Goal: Complete application form

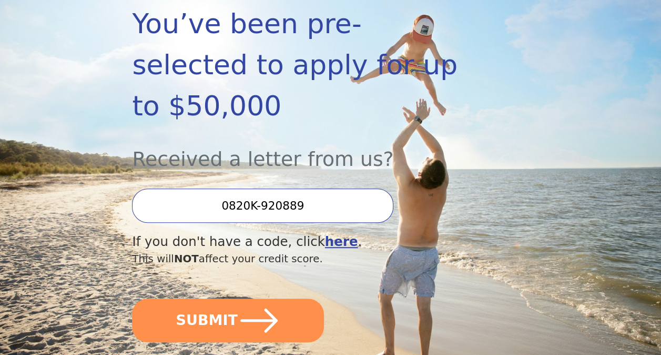
scroll to position [195, 0]
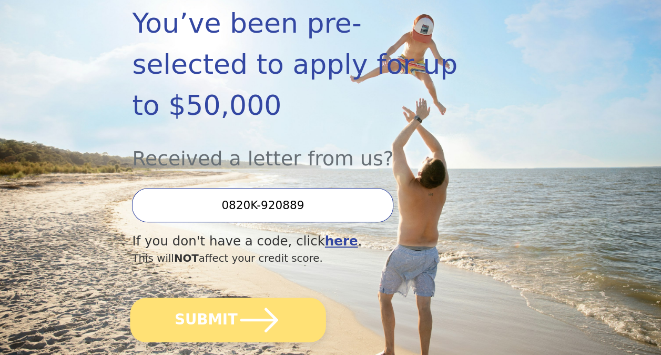
click at [206, 297] on button "SUBMIT" at bounding box center [228, 319] width 196 height 45
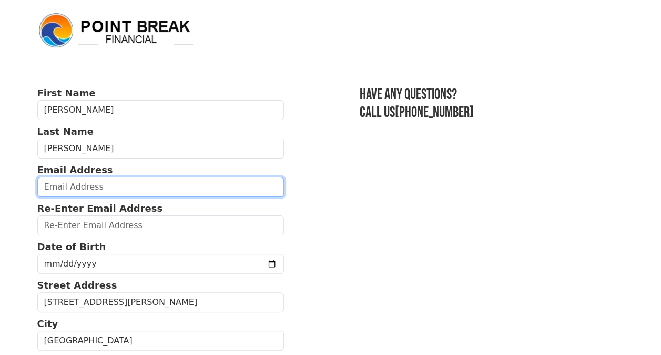
click at [70, 190] on input "email" at bounding box center [160, 187] width 247 height 20
type input "tfaulk1029@gmail.com"
type input "(337) 254-8832"
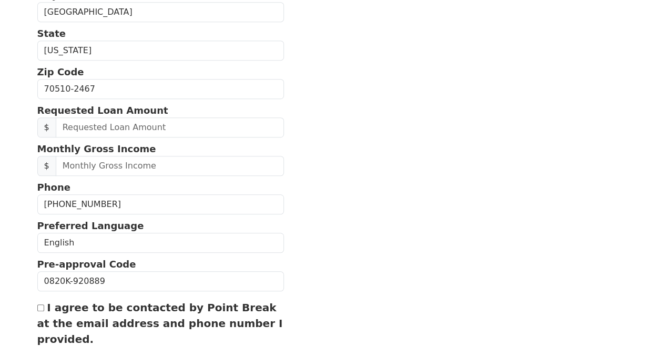
scroll to position [351, 0]
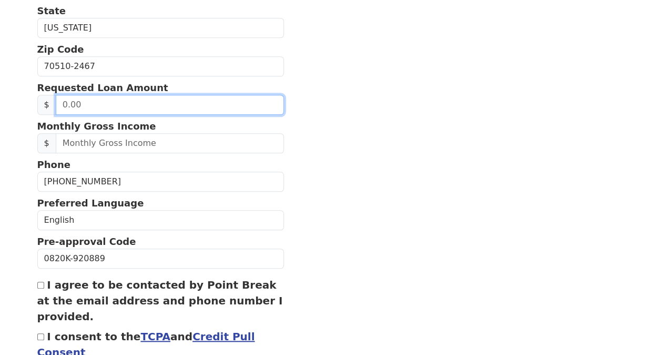
click at [86, 101] on input "text" at bounding box center [170, 105] width 228 height 20
type input "20,000.00"
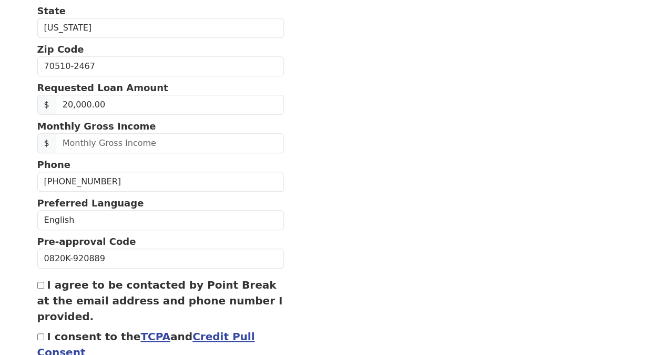
click at [365, 110] on section "First Name Tara Last Name Faulk Email Address tfaulk1029@gmail.com Re-Enter Ema…" at bounding box center [330, 66] width 587 height 663
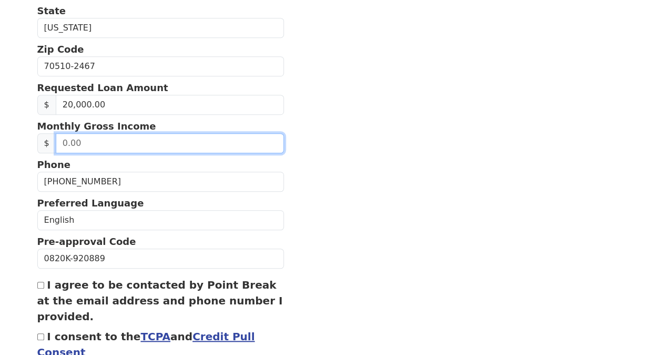
click at [146, 139] on input "text" at bounding box center [170, 143] width 228 height 20
type input "7,916.66"
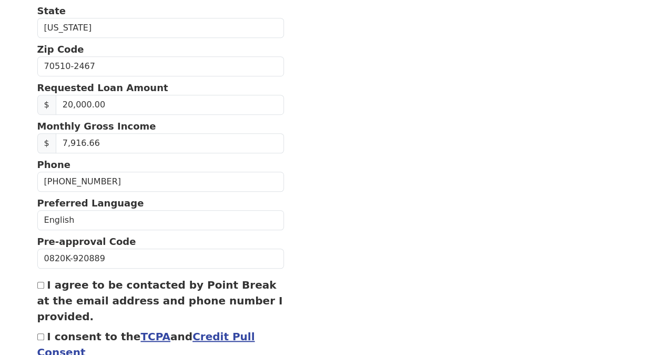
click at [302, 160] on section "First Name Tara Last Name Faulk Email Address tfaulk1029@gmail.com Re-Enter Ema…" at bounding box center [330, 66] width 587 height 663
click at [40, 281] on input "I agree to be contacted by Point Break at the email address and phone number I …" at bounding box center [40, 284] width 7 height 7
checkbox input "true"
click at [38, 333] on input "I consent to the TCPA and Credit Pull Consent" at bounding box center [40, 336] width 7 height 7
checkbox input "true"
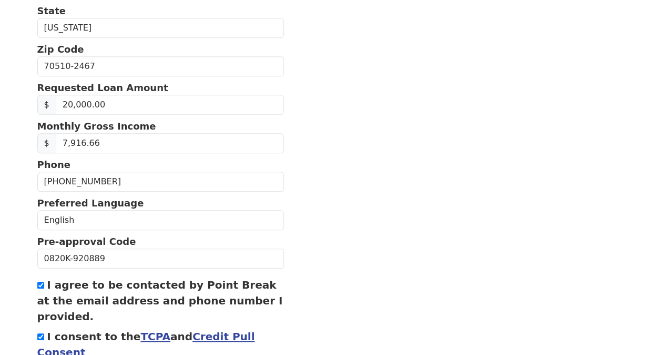
scroll to position [418, 0]
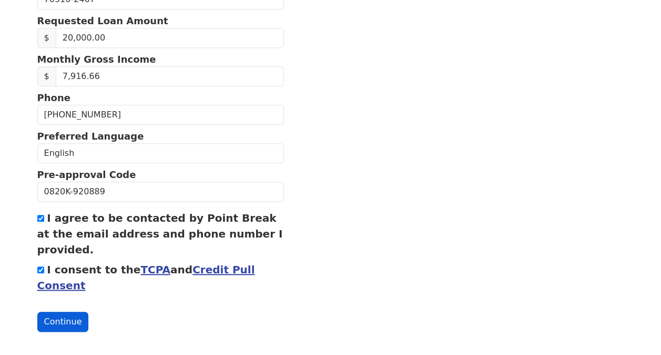
click at [56, 320] on button "Continue" at bounding box center [63, 321] width 52 height 20
click at [56, 320] on button "Continue" at bounding box center [63, 322] width 52 height 20
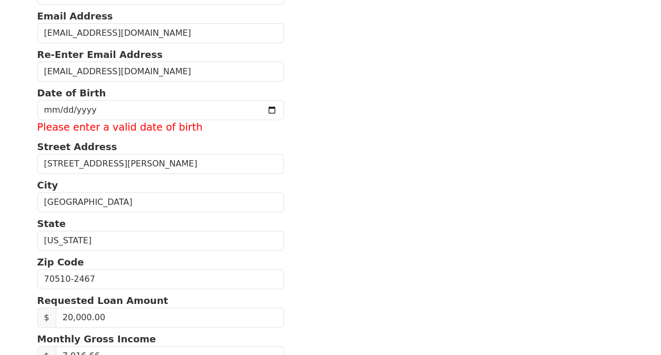
scroll to position [154, 0]
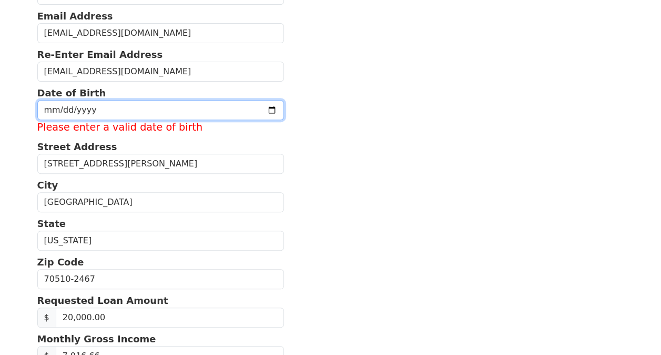
click at [47, 104] on input "date" at bounding box center [160, 110] width 247 height 20
type input "1971-10-29"
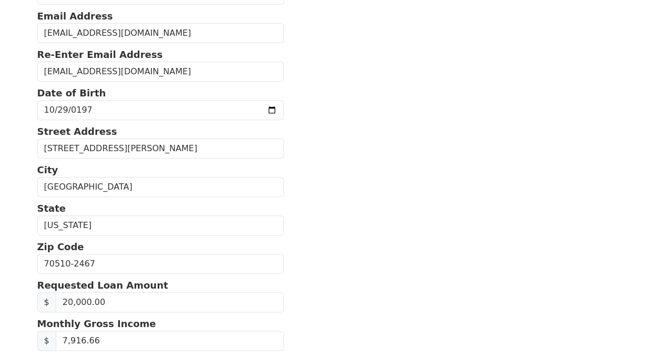
click at [355, 42] on section "First Name Tara Last Name Faulk Email Address tfaulk1029@gmail.com Re-Enter Ema…" at bounding box center [330, 263] width 587 height 663
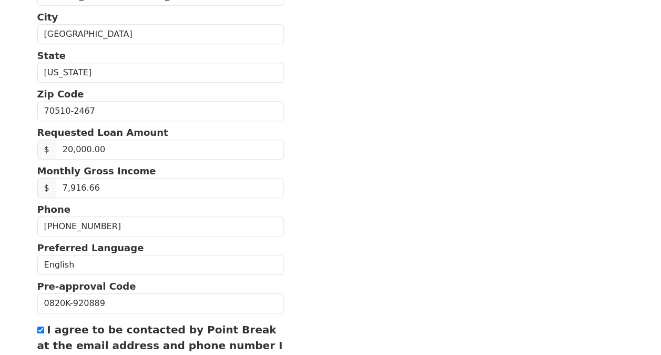
scroll to position [418, 0]
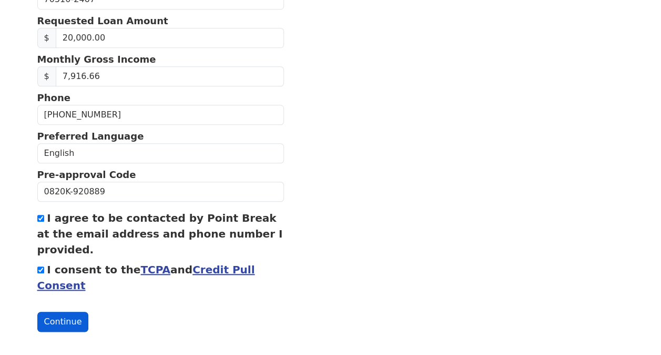
click at [57, 316] on button "Continue" at bounding box center [63, 321] width 52 height 20
